Goal: Task Accomplishment & Management: Manage account settings

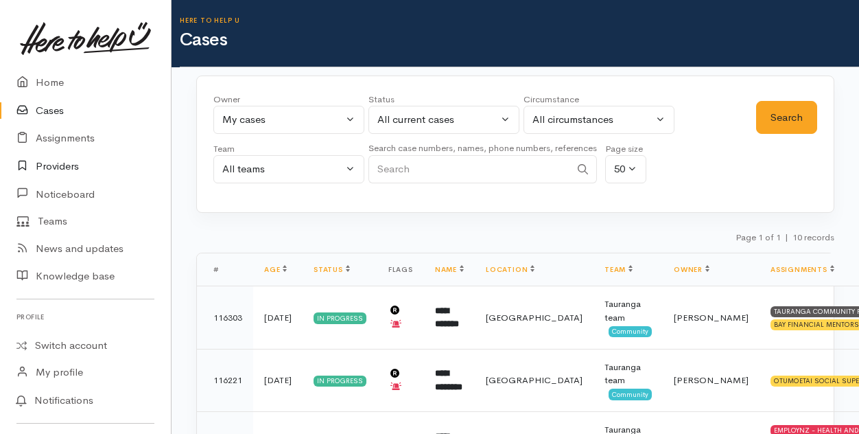
click at [47, 163] on link "Providers" at bounding box center [85, 166] width 171 height 28
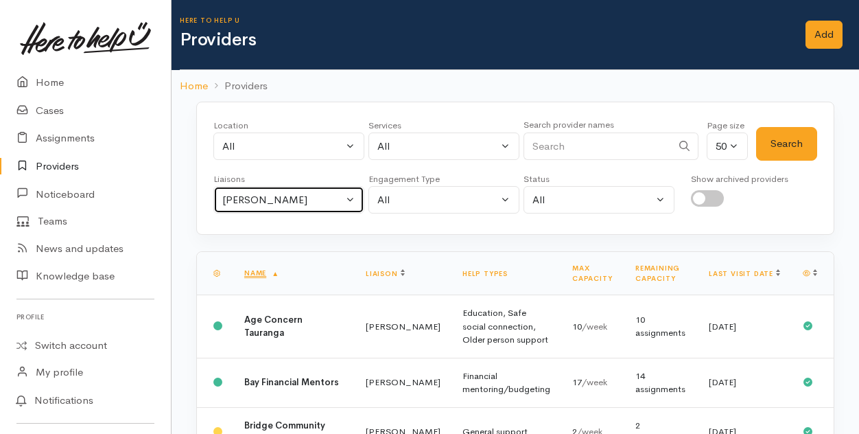
click at [350, 197] on button "[PERSON_NAME]" at bounding box center [288, 200] width 151 height 28
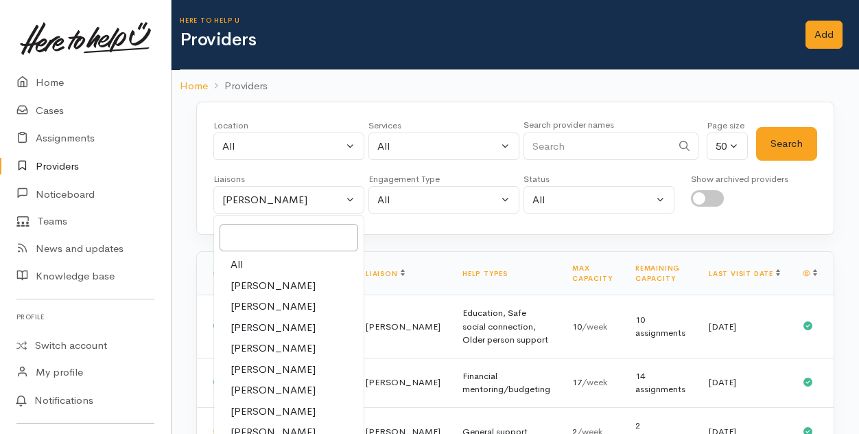
drag, startPoint x: 239, startPoint y: 265, endPoint x: 440, endPoint y: 189, distance: 214.9
click at [239, 263] on span "All" at bounding box center [236, 265] width 12 height 16
select select "null"
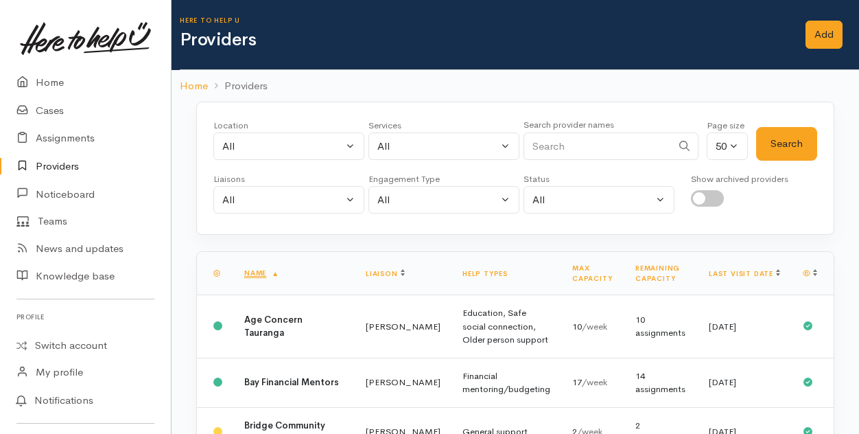
click at [536, 143] on input "Search" at bounding box center [597, 146] width 148 height 28
type input "employ"
click at [800, 139] on button "Search" at bounding box center [786, 144] width 61 height 34
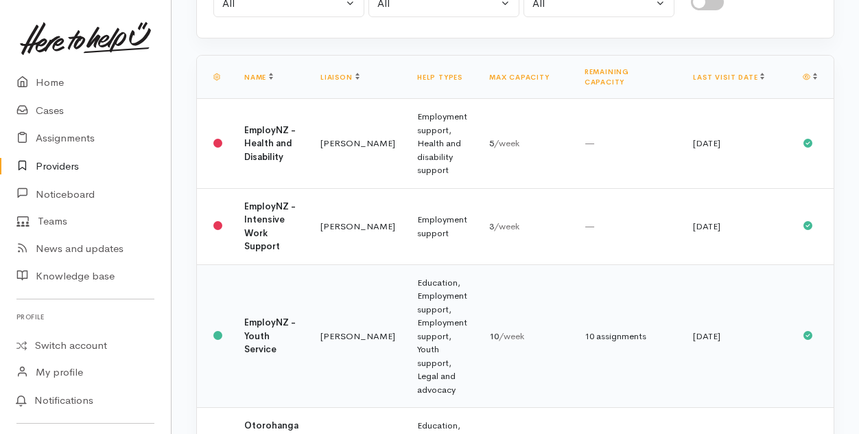
scroll to position [206, 0]
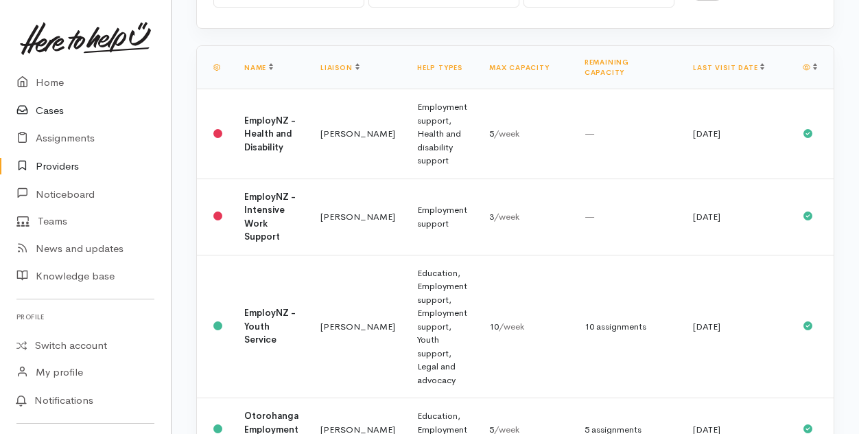
click at [51, 108] on link "Cases" at bounding box center [85, 111] width 171 height 28
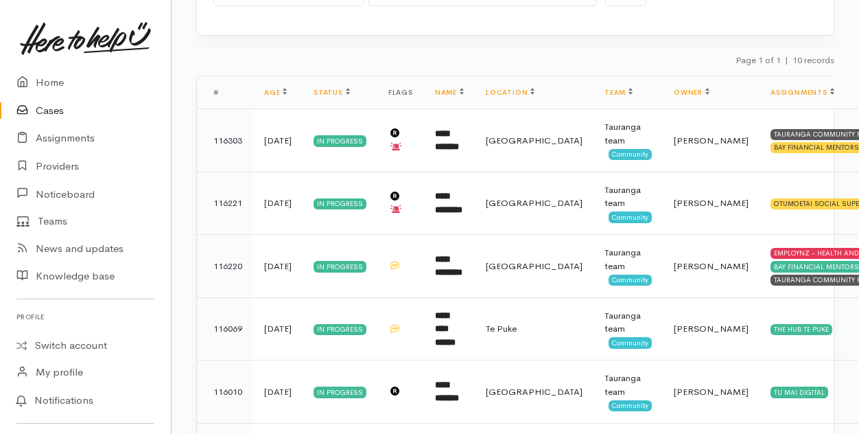
scroll to position [206, 0]
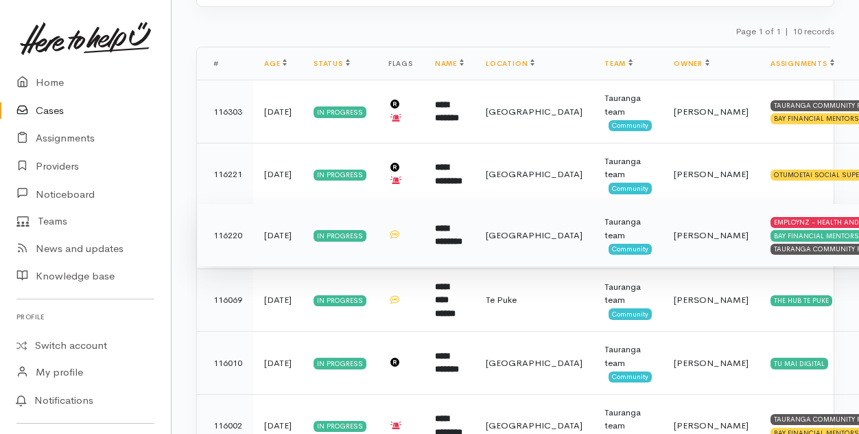
click at [442, 238] on b "**********" at bounding box center [448, 235] width 27 height 23
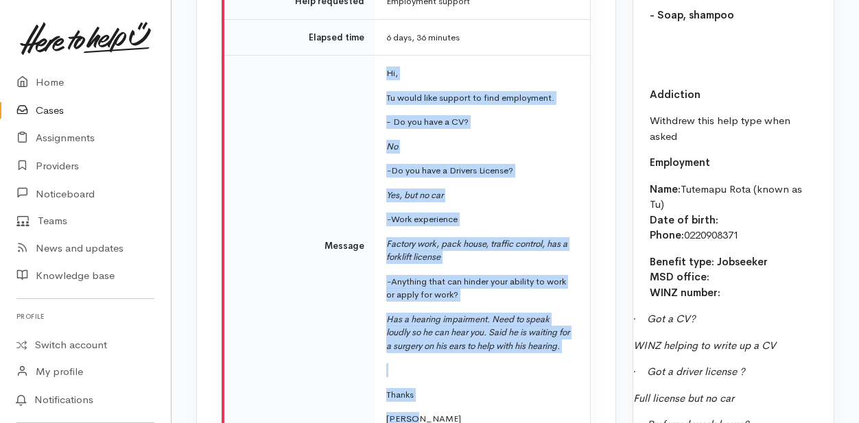
scroll to position [1647, 0]
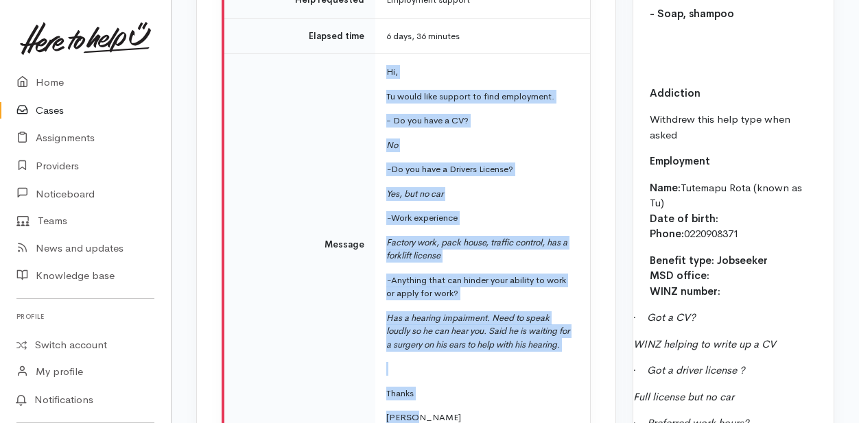
drag, startPoint x: 387, startPoint y: 118, endPoint x: 560, endPoint y: 401, distance: 331.3
click at [560, 401] on td "Hi, Tu would like support to find employment. - Do you have a CV? No - Do you h…" at bounding box center [482, 245] width 215 height 382
copy td "Hi, Tu would like support to find employment. - Do you have a CV? No - Do you h…"
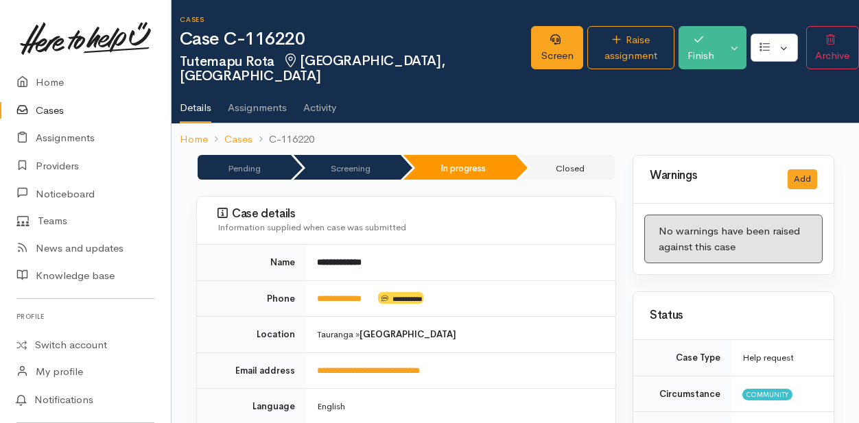
scroll to position [0, 0]
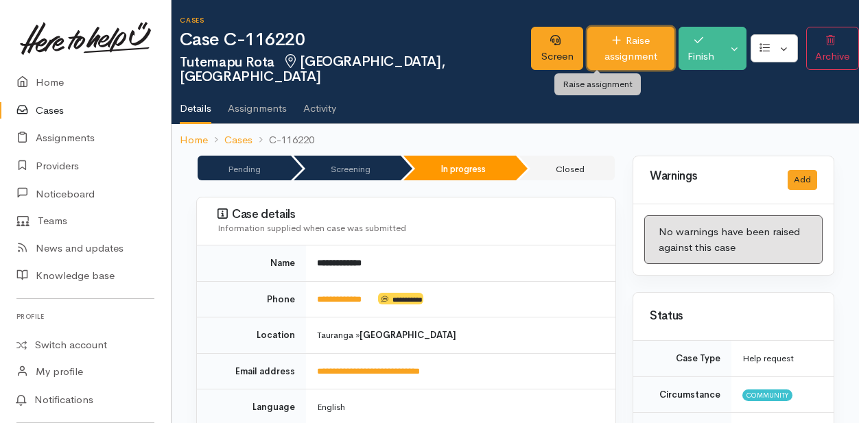
click at [612, 43] on icon at bounding box center [616, 40] width 9 height 10
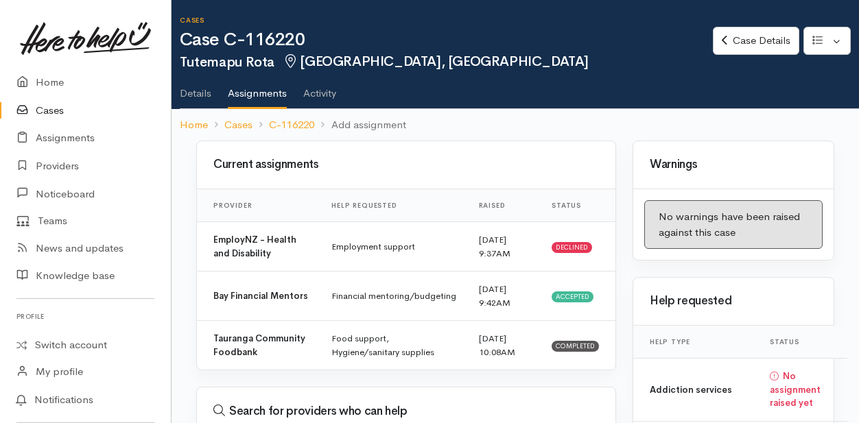
select select
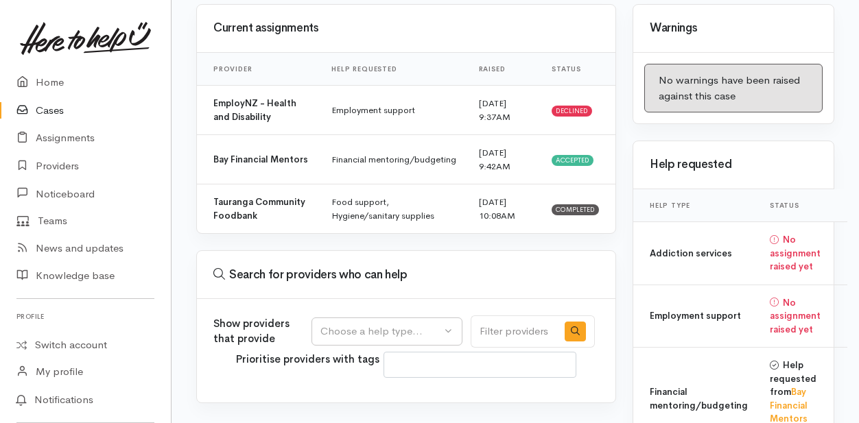
scroll to position [137, 0]
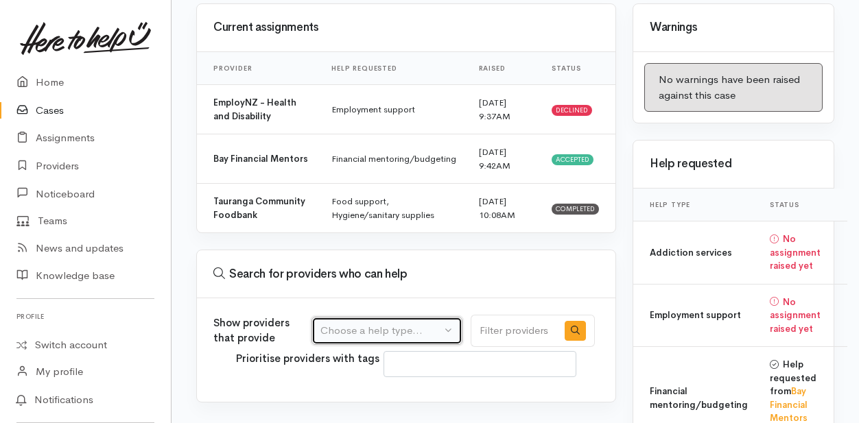
click at [398, 326] on div "Choose a help type..." at bounding box center [380, 331] width 121 height 16
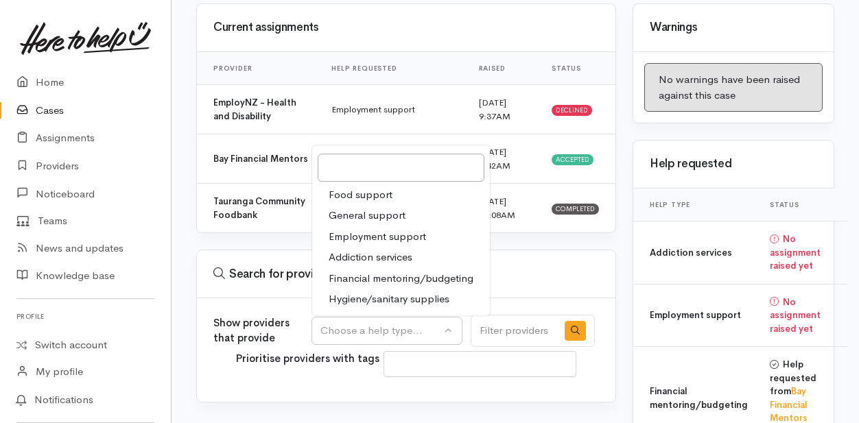
click at [368, 233] on span "Employment support" at bounding box center [377, 237] width 97 height 16
select select "10"
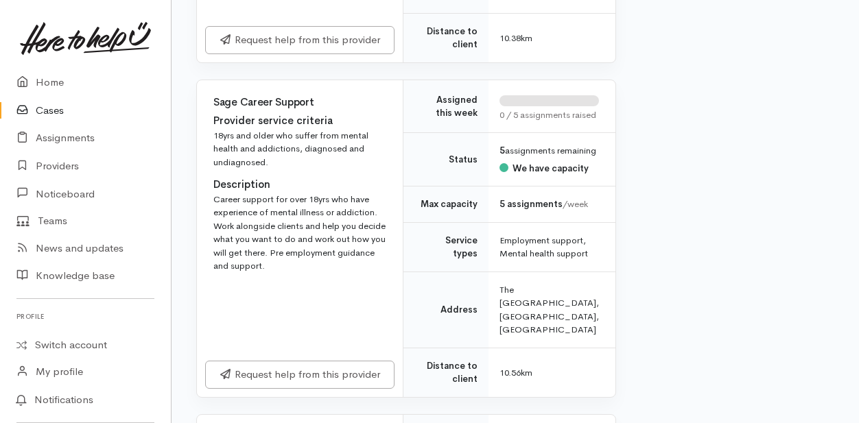
scroll to position [4047, 0]
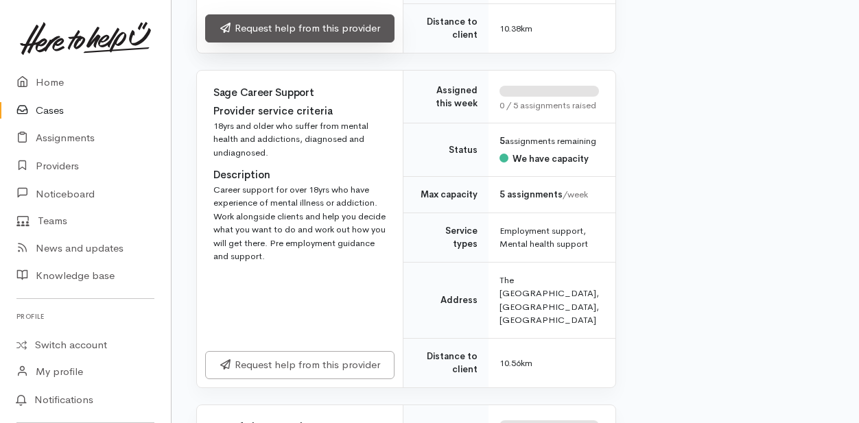
click at [286, 43] on link "Request help from this provider" at bounding box center [299, 28] width 189 height 28
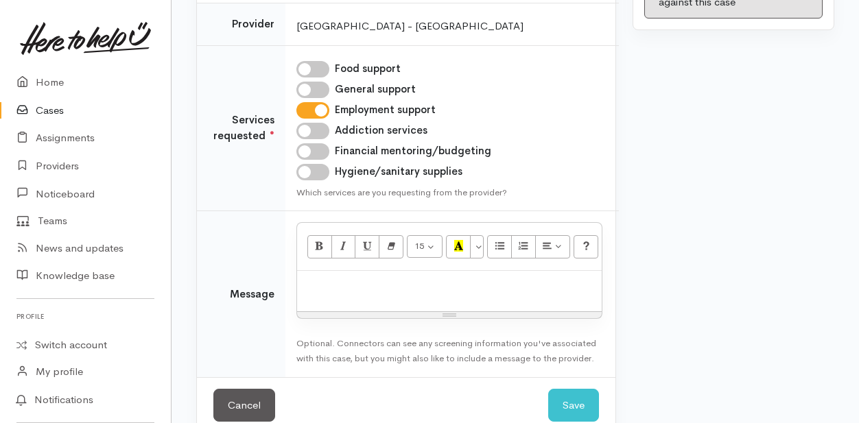
scroll to position [254, 0]
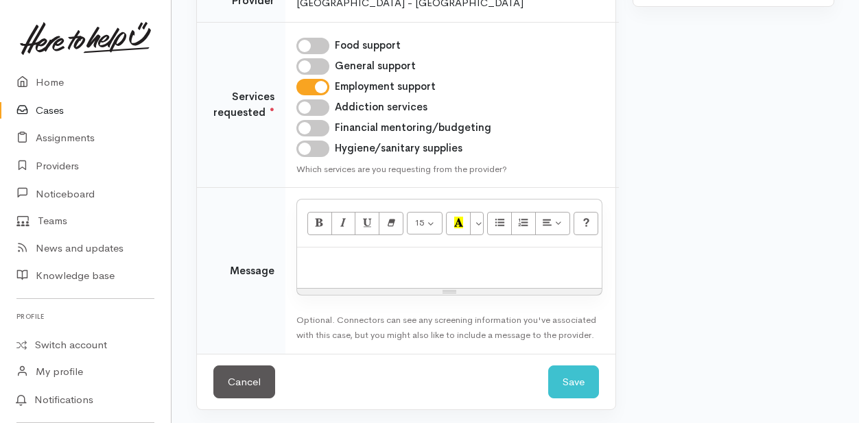
click at [316, 261] on p at bounding box center [449, 263] width 291 height 16
paste div
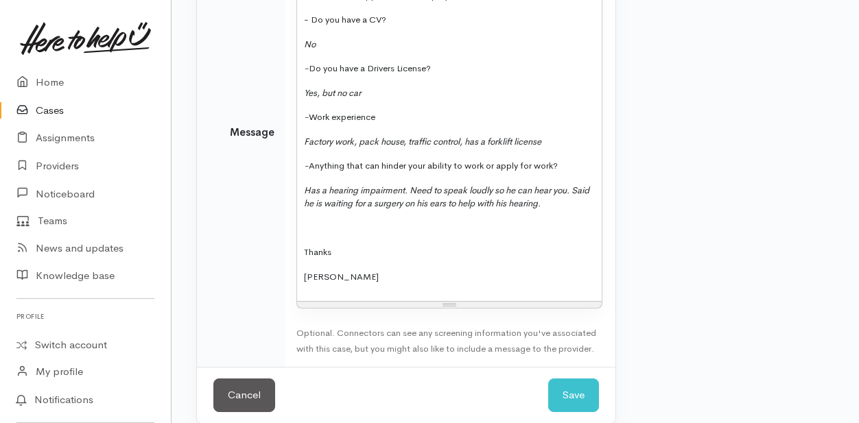
scroll to position [558, 0]
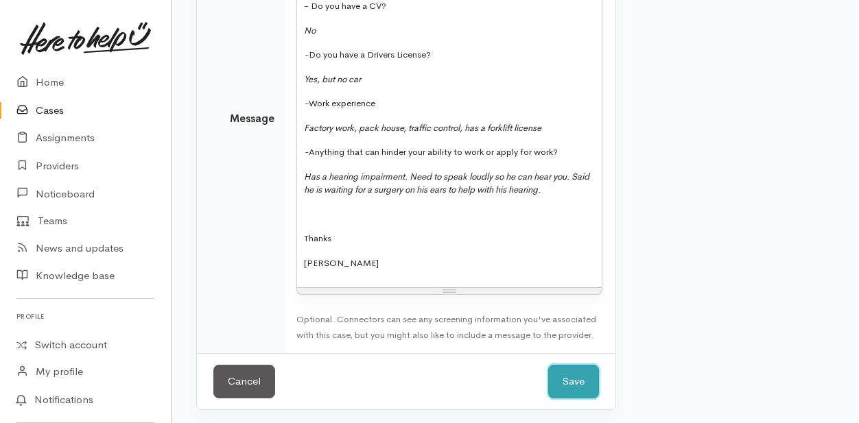
click at [577, 381] on button "Save" at bounding box center [573, 382] width 51 height 34
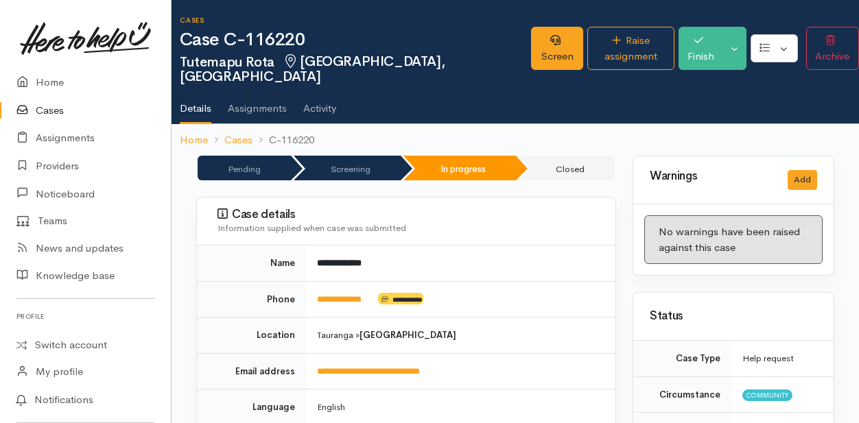
click at [51, 110] on link "Cases" at bounding box center [85, 111] width 171 height 28
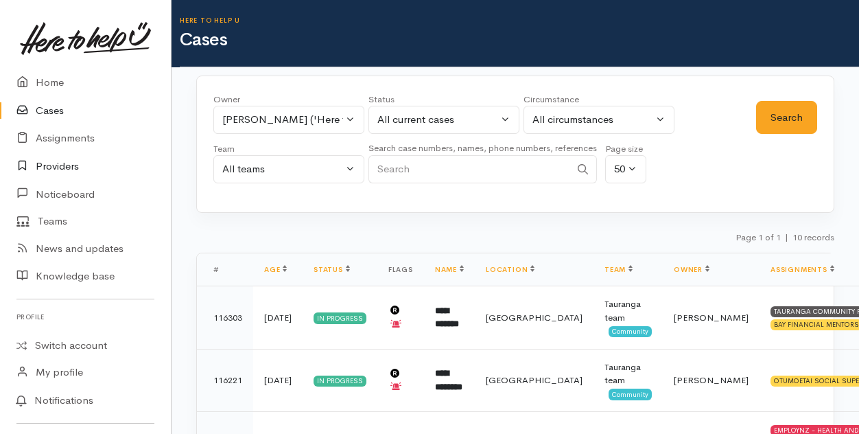
click at [53, 167] on link "Providers" at bounding box center [85, 166] width 171 height 28
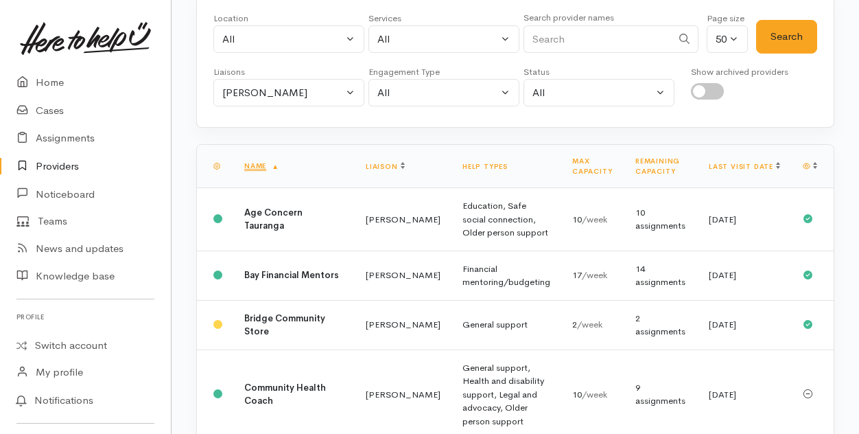
scroll to position [137, 0]
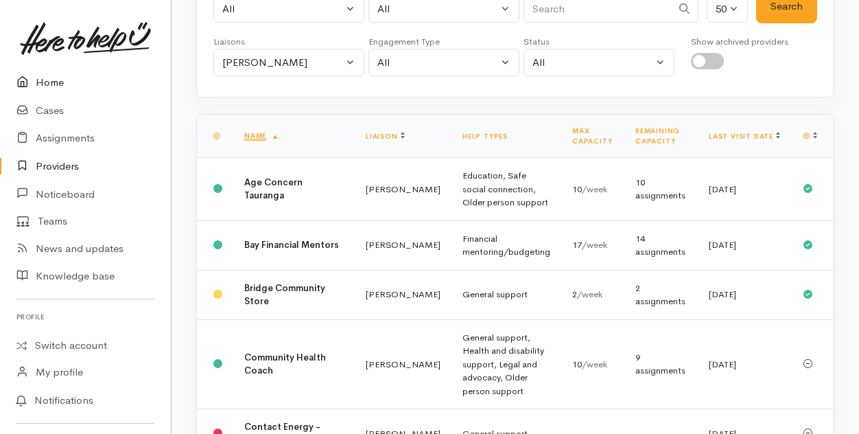
click at [49, 83] on link "Home" at bounding box center [85, 83] width 171 height 28
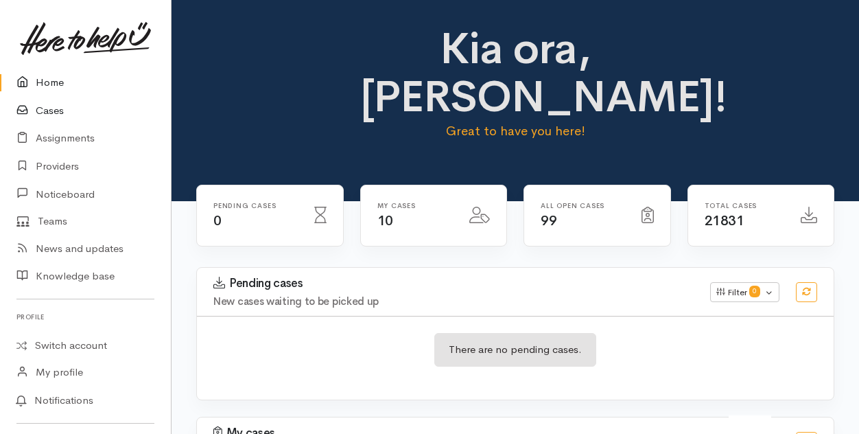
click at [45, 110] on link "Cases" at bounding box center [85, 111] width 171 height 28
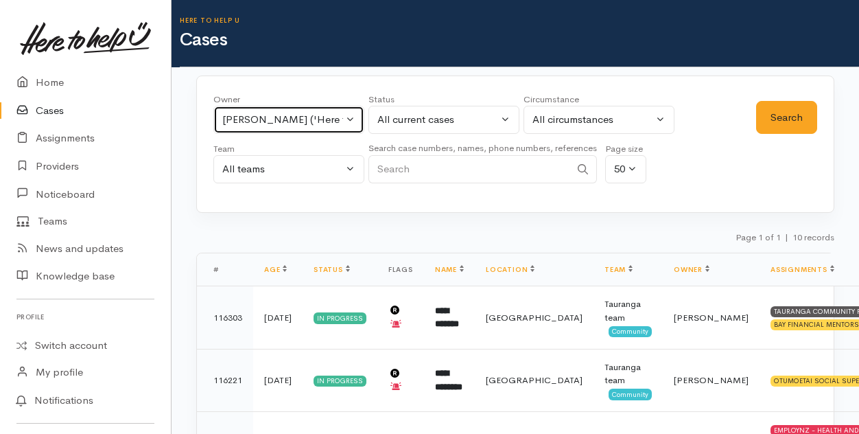
click at [354, 118] on button "Amanda Gabb ('Here to help u')" at bounding box center [288, 120] width 151 height 28
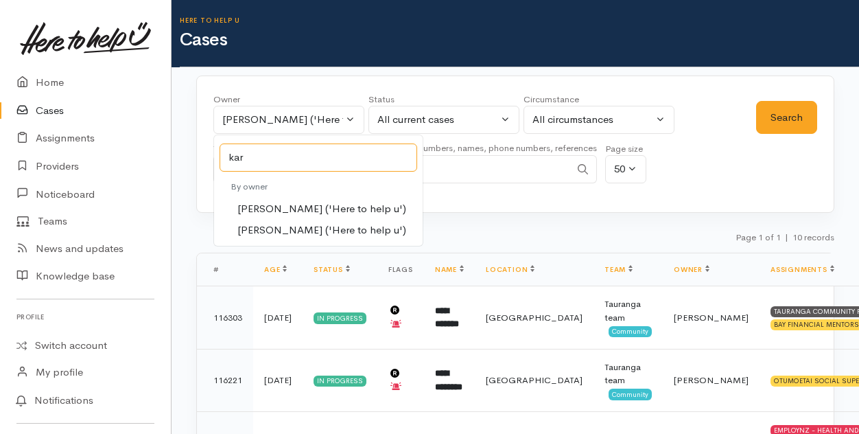
type input "kar"
click at [262, 202] on span "Karli Morris ('Here to help u')" at bounding box center [321, 209] width 169 height 16
select select "435"
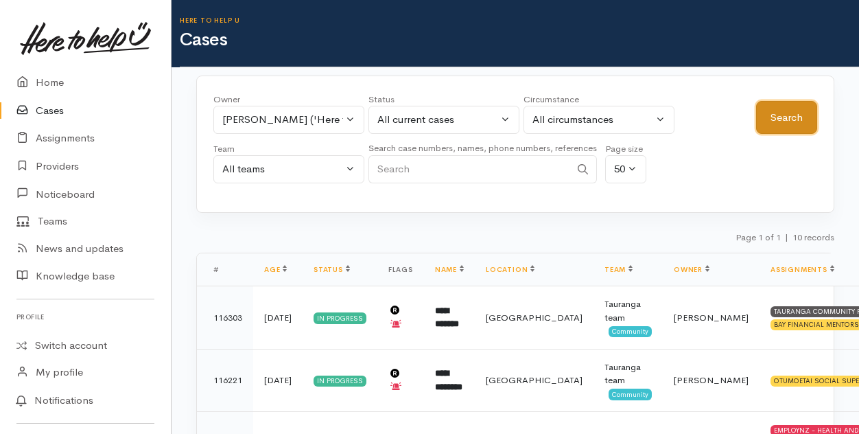
click at [796, 117] on button "Search" at bounding box center [786, 118] width 61 height 34
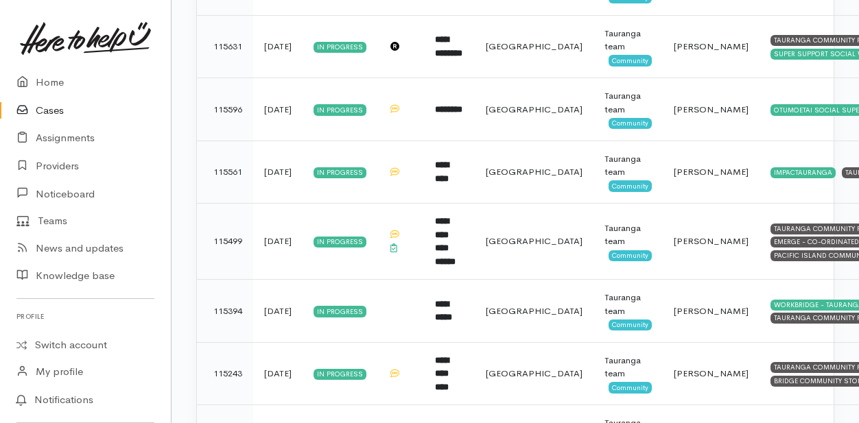
scroll to position [1209, 0]
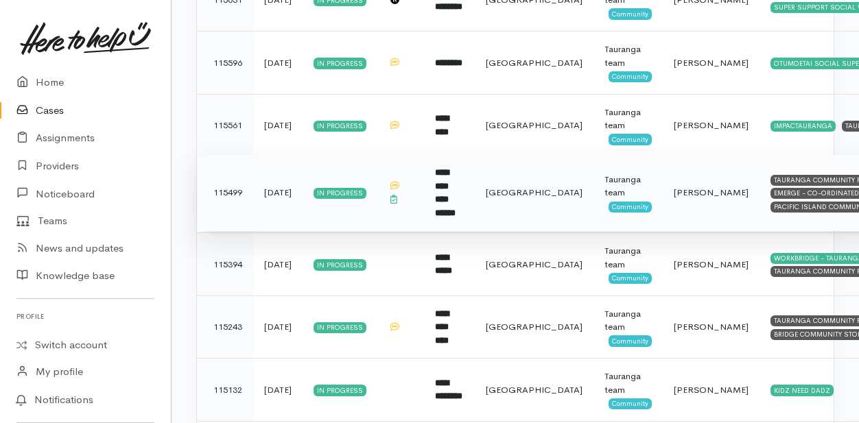
click at [449, 180] on b "**********" at bounding box center [445, 192] width 21 height 49
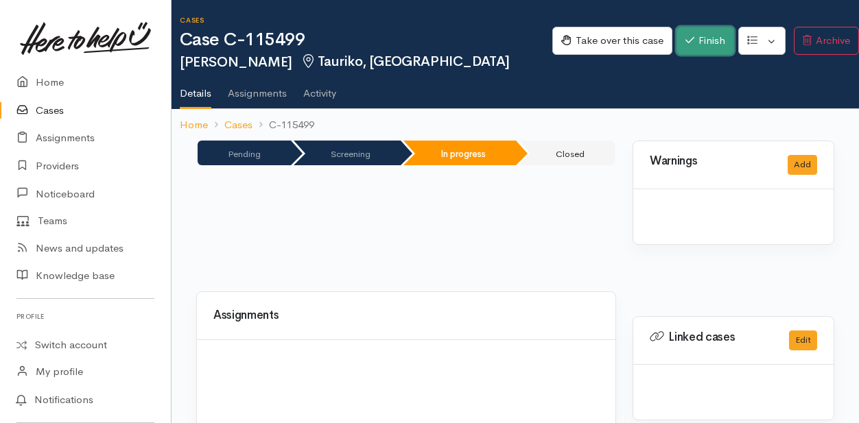
drag, startPoint x: 0, startPoint y: 0, endPoint x: 687, endPoint y: 42, distance: 688.6
click at [687, 42] on icon "button" at bounding box center [689, 40] width 9 height 10
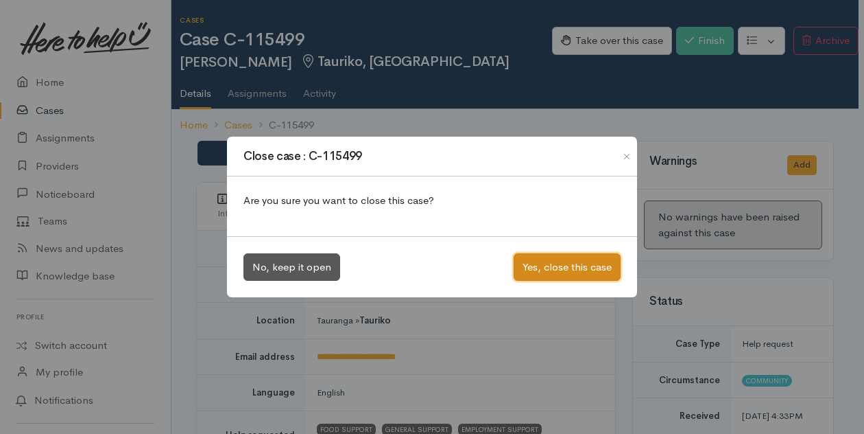
click at [560, 263] on button "Yes, close this case" at bounding box center [567, 267] width 107 height 28
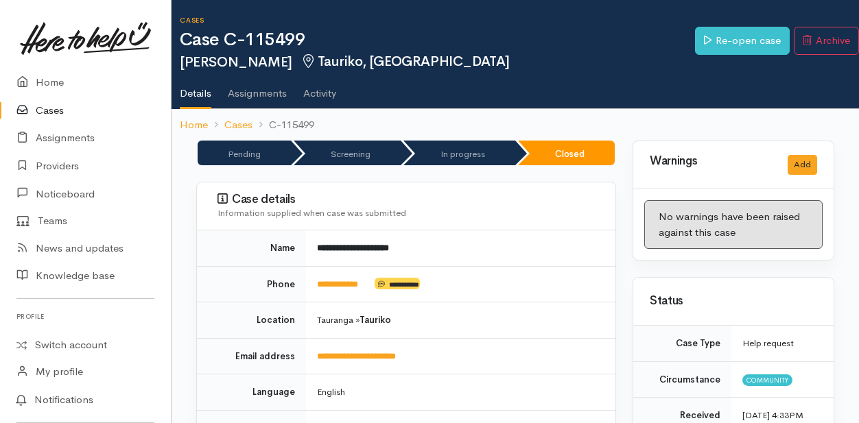
click at [52, 112] on link "Cases" at bounding box center [85, 111] width 171 height 28
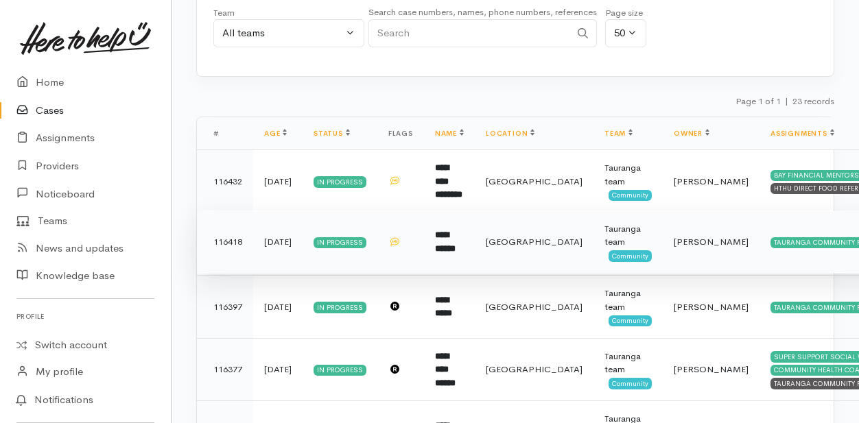
scroll to position [49, 0]
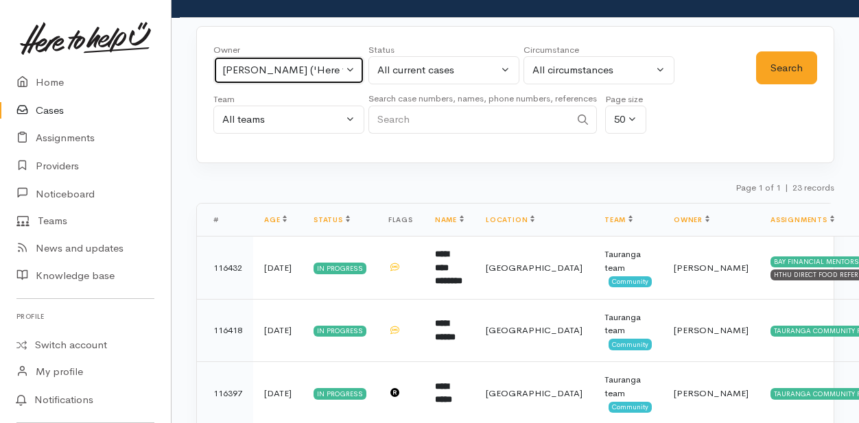
click at [353, 75] on button "[PERSON_NAME] ('Here to help u')" at bounding box center [288, 70] width 151 height 28
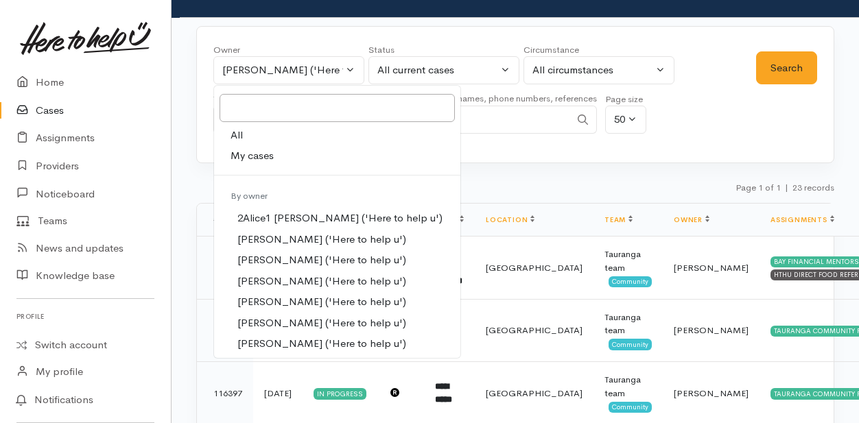
click at [245, 154] on span "My cases" at bounding box center [251, 156] width 43 height 16
select select "205"
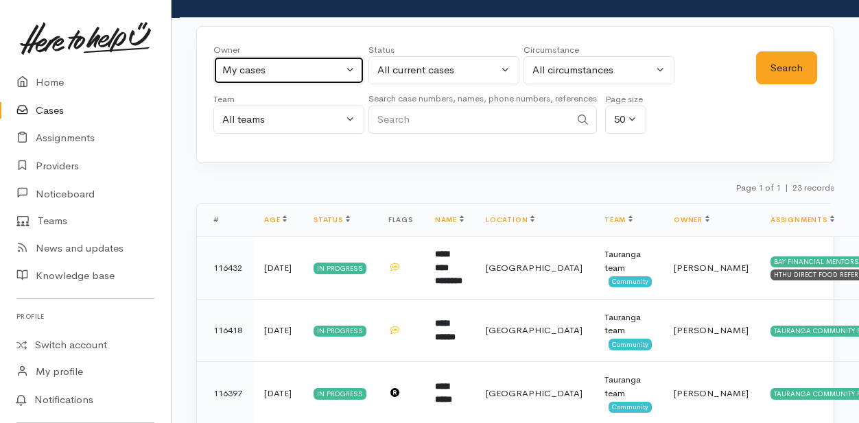
click at [351, 64] on button "My cases" at bounding box center [288, 70] width 151 height 28
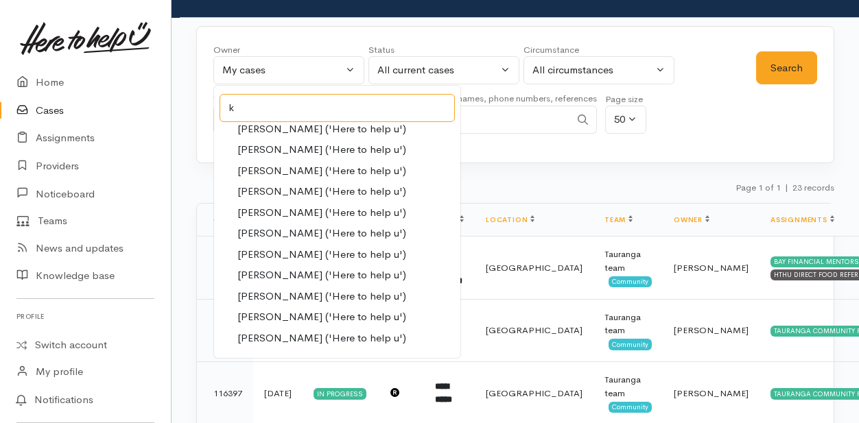
scroll to position [0, 0]
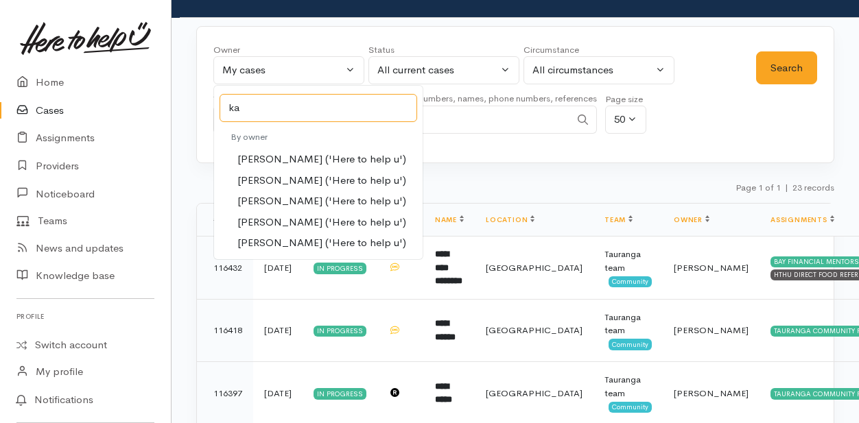
type input "ka"
click at [255, 201] on span "Karli Morris ('Here to help u')" at bounding box center [321, 201] width 169 height 16
select select "435"
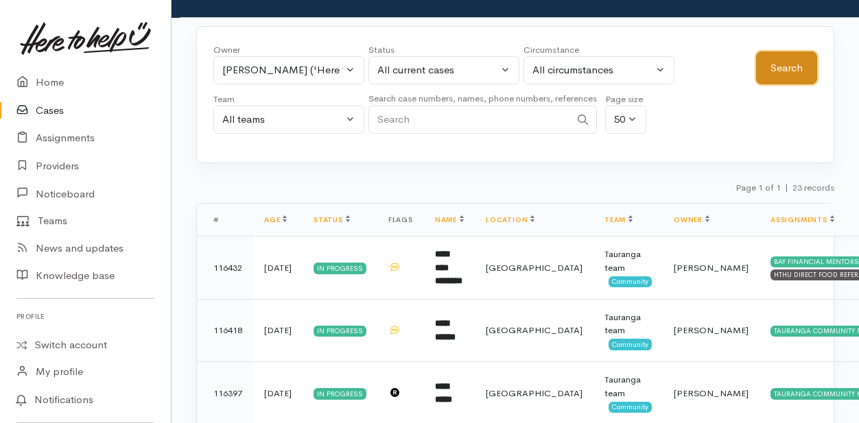
click at [780, 63] on button "Search" at bounding box center [786, 68] width 61 height 34
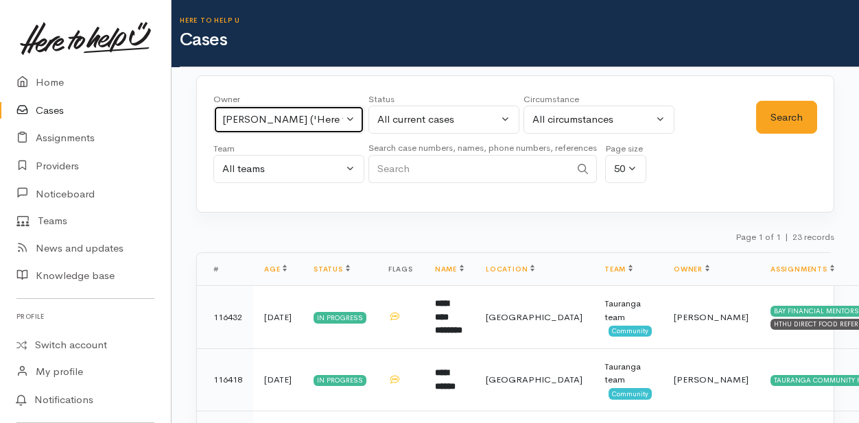
click at [354, 112] on button "Karli Morris ('Here to help u')" at bounding box center [288, 120] width 151 height 28
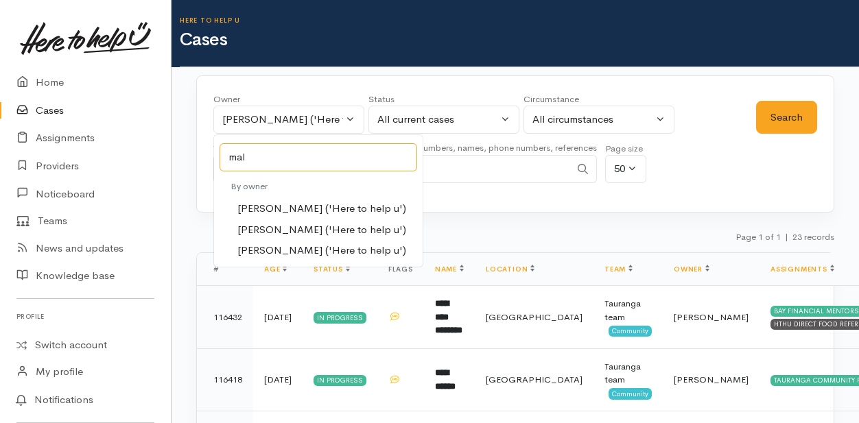
type input "mal"
click at [283, 230] on span "[PERSON_NAME] ('Here to help u')" at bounding box center [321, 230] width 169 height 16
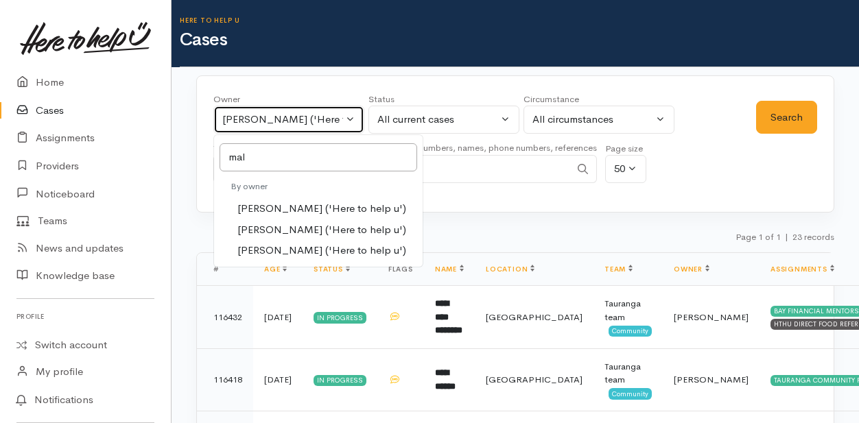
select select "1613"
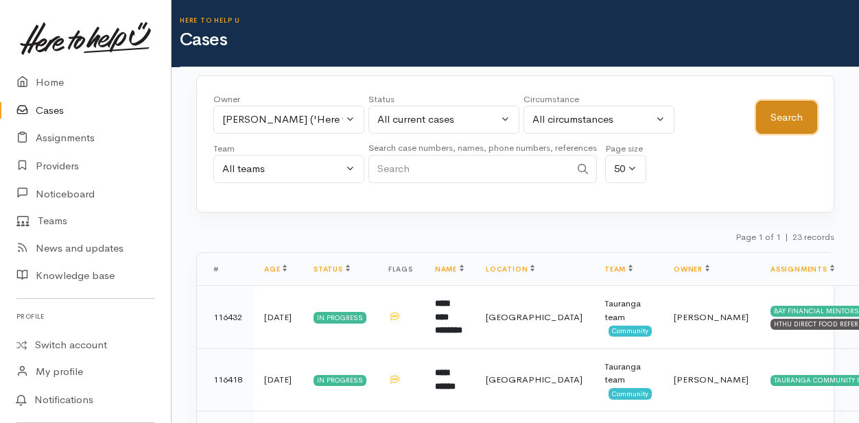
click at [775, 116] on button "Search" at bounding box center [786, 118] width 61 height 34
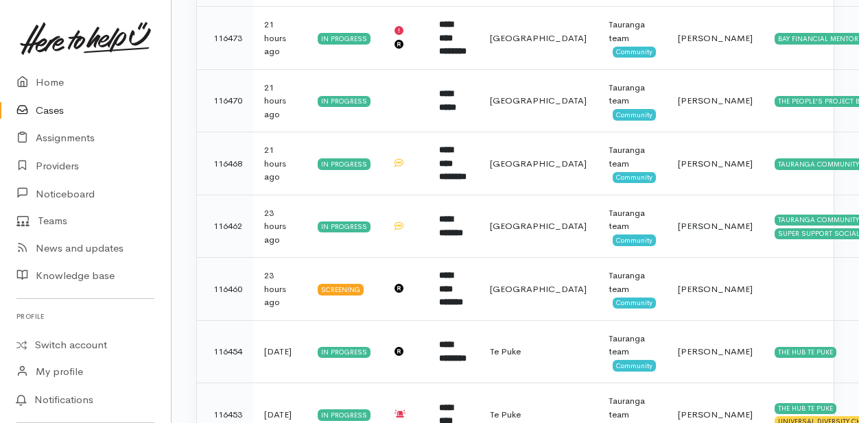
scroll to position [549, 0]
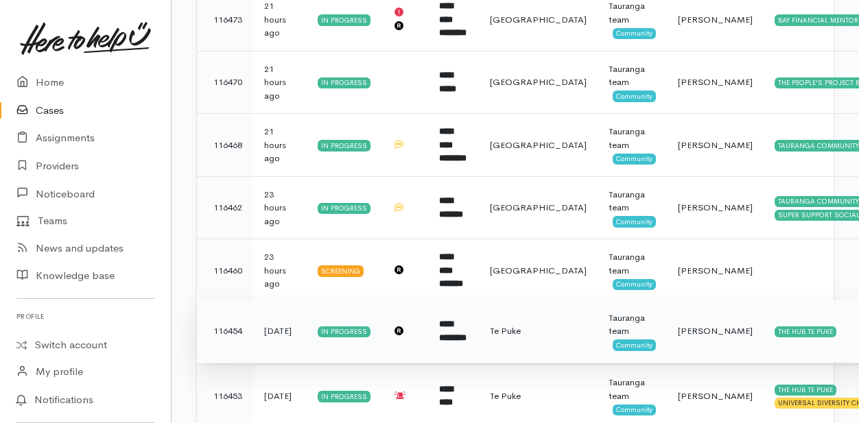
click at [458, 333] on b "**********" at bounding box center [452, 331] width 27 height 23
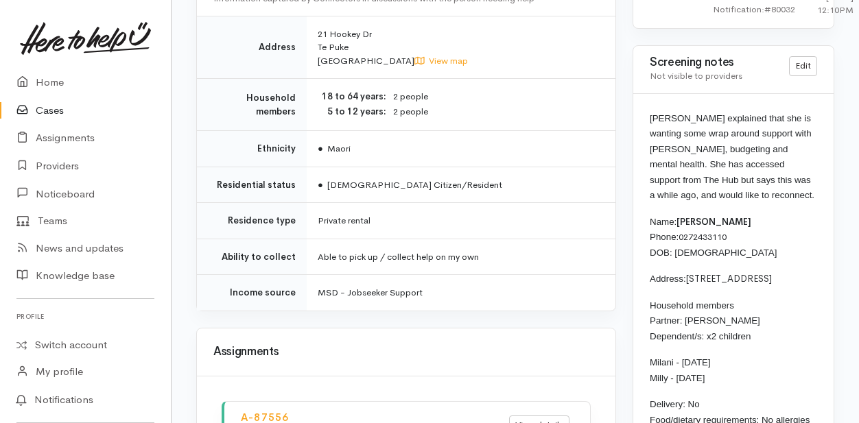
scroll to position [1303, 0]
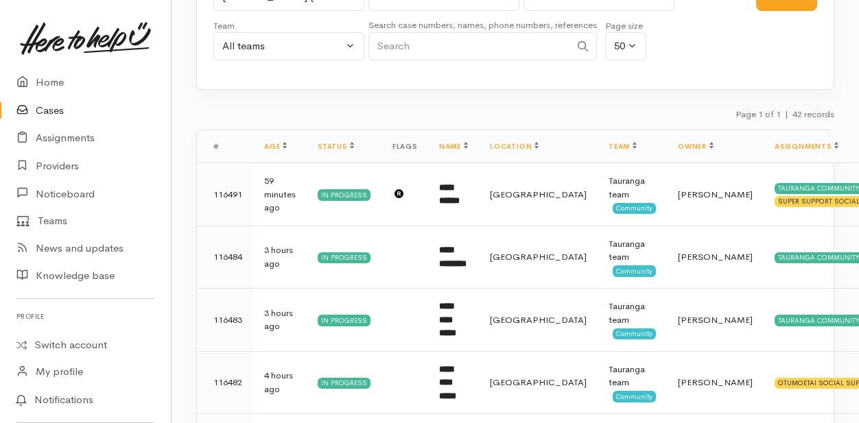
scroll to position [112, 0]
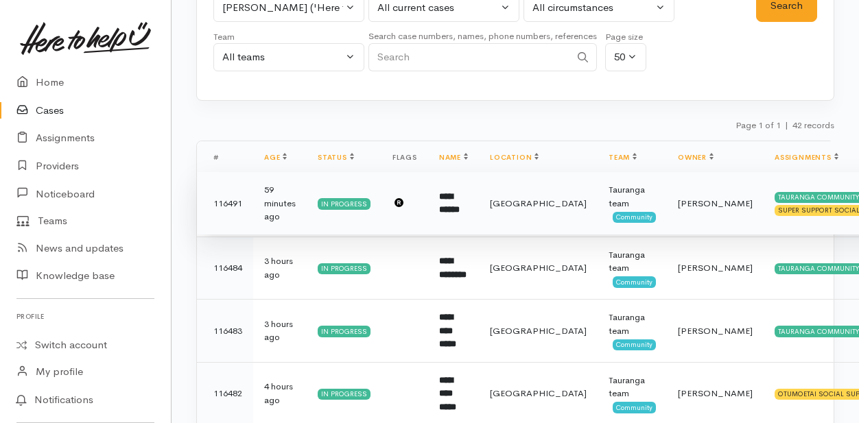
click at [450, 193] on b "**********" at bounding box center [449, 203] width 21 height 23
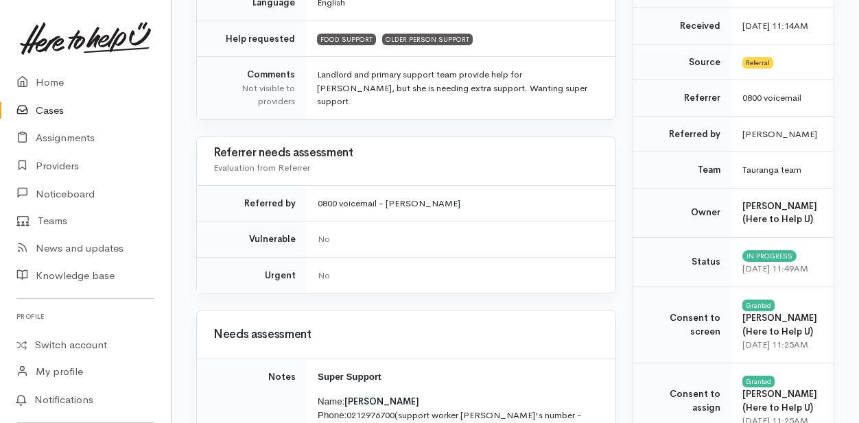
scroll to position [480, 0]
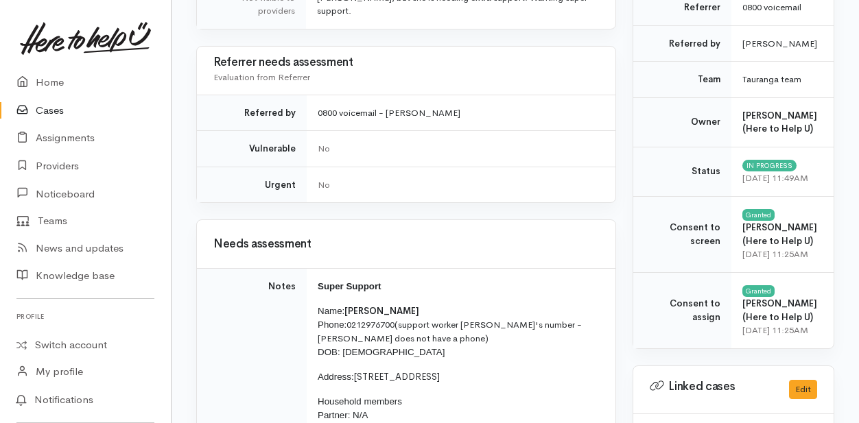
click at [52, 110] on link "Cases" at bounding box center [85, 111] width 171 height 28
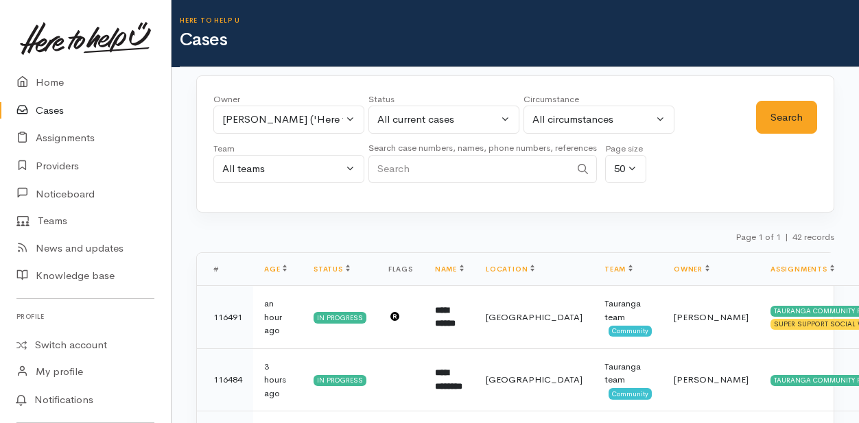
click at [428, 172] on input "Search" at bounding box center [469, 169] width 202 height 28
type input "molly"
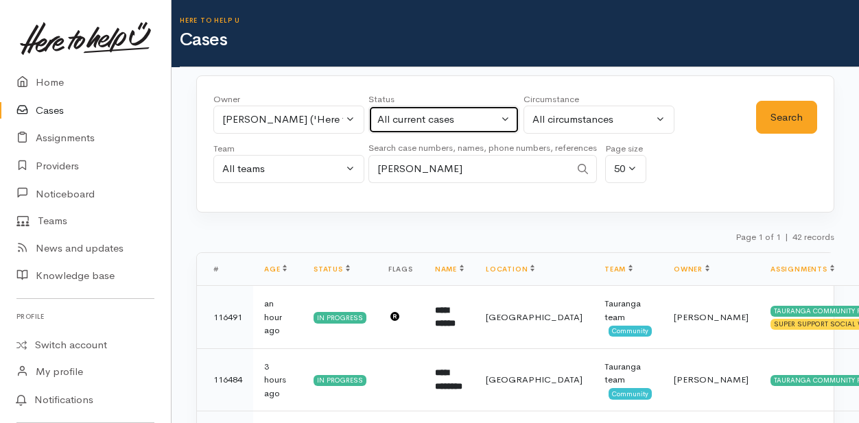
click at [506, 121] on button "All current cases" at bounding box center [443, 120] width 151 height 28
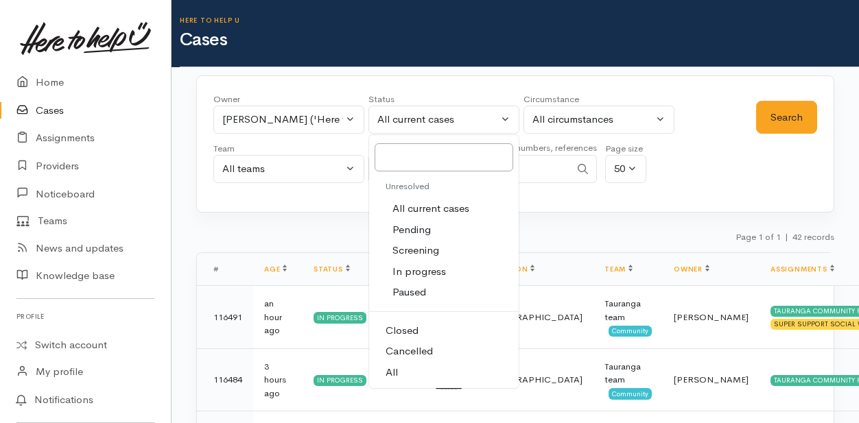
drag, startPoint x: 397, startPoint y: 366, endPoint x: 639, endPoint y: 205, distance: 291.5
click at [398, 366] on link "All" at bounding box center [444, 372] width 150 height 21
select select "All"
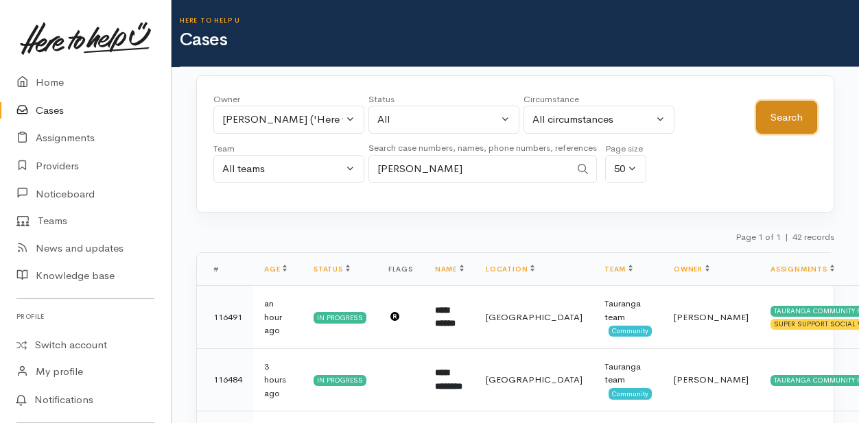
click at [779, 119] on button "Search" at bounding box center [786, 118] width 61 height 34
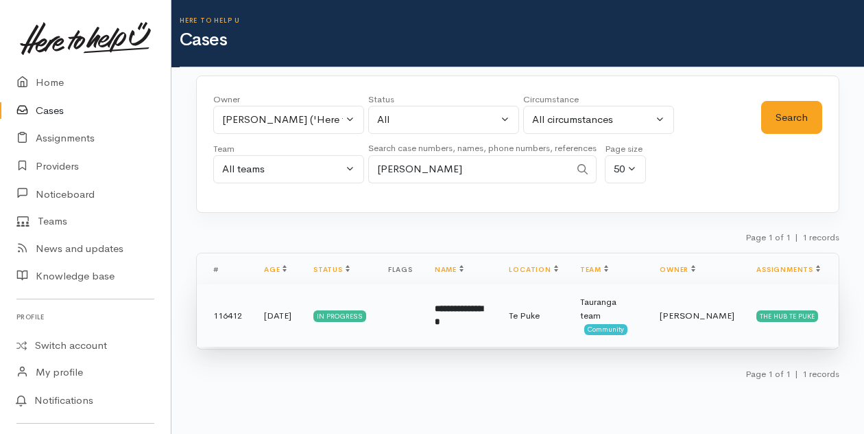
click at [460, 318] on b "**********" at bounding box center [459, 315] width 48 height 23
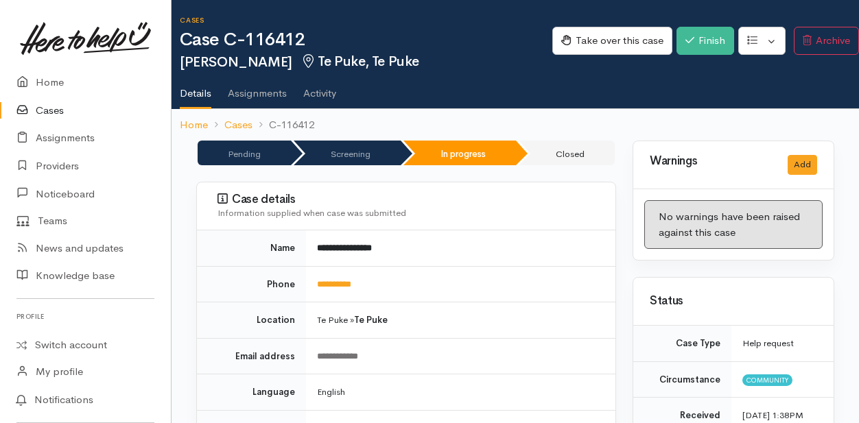
click at [44, 111] on link "Cases" at bounding box center [85, 111] width 171 height 28
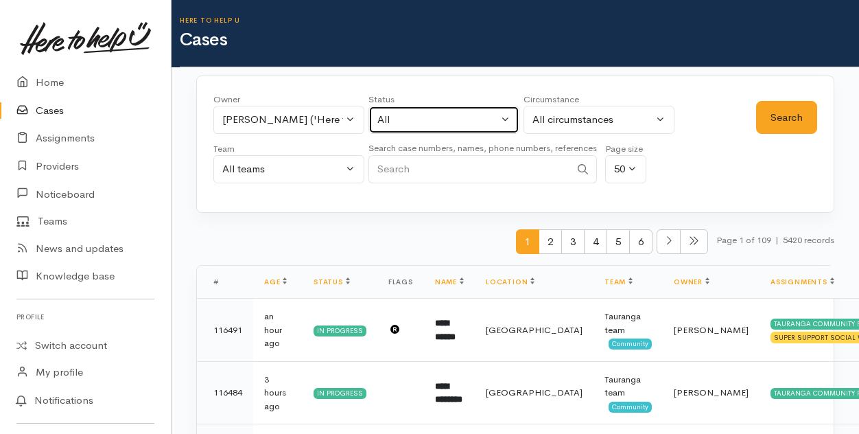
click at [508, 121] on button "All" at bounding box center [443, 120] width 151 height 28
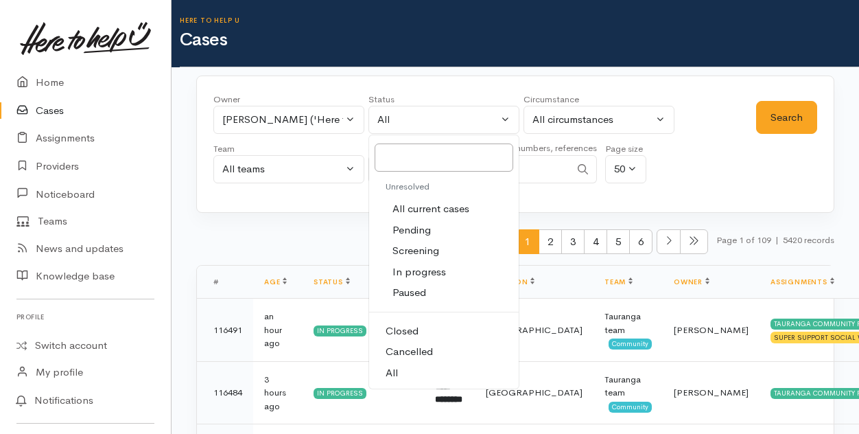
click at [431, 205] on span "All current cases" at bounding box center [430, 209] width 77 height 16
select select "Unresolved"
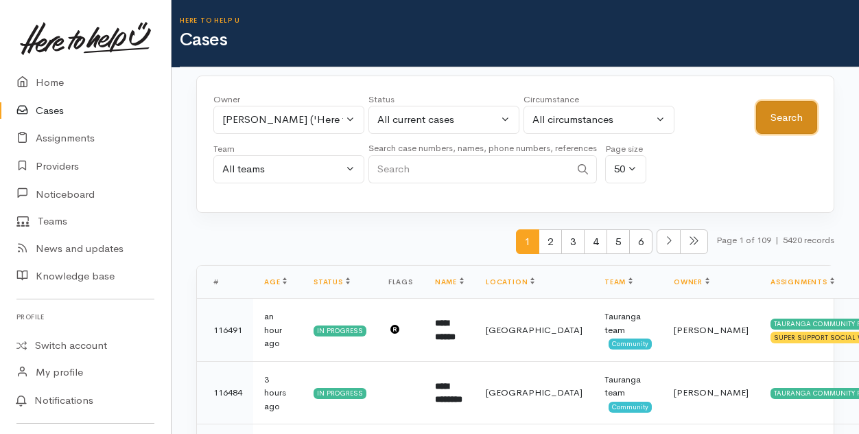
click at [795, 104] on button "Search" at bounding box center [786, 118] width 61 height 34
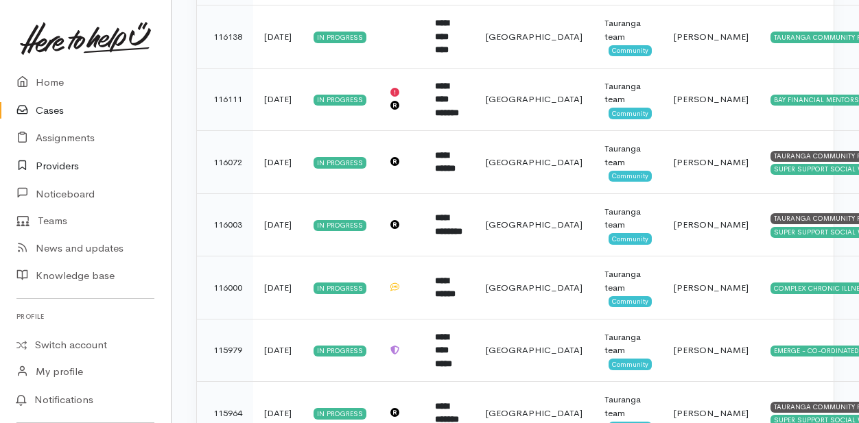
scroll to position [1841, 0]
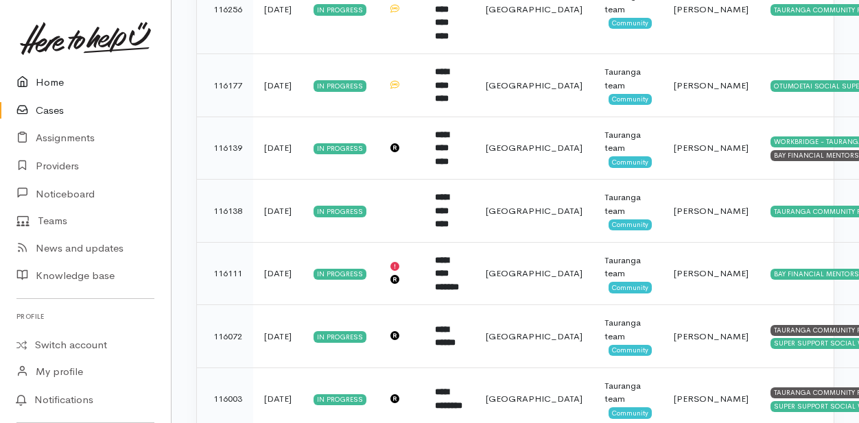
click at [44, 81] on link "Home" at bounding box center [85, 83] width 171 height 28
